Goal: Information Seeking & Learning: Learn about a topic

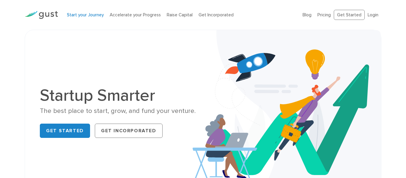
click at [80, 15] on link "Start your Journey" at bounding box center [85, 14] width 37 height 5
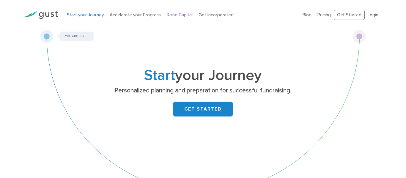
click at [178, 15] on link "Raise Capital" at bounding box center [180, 14] width 26 height 5
